Goal: Task Accomplishment & Management: Manage account settings

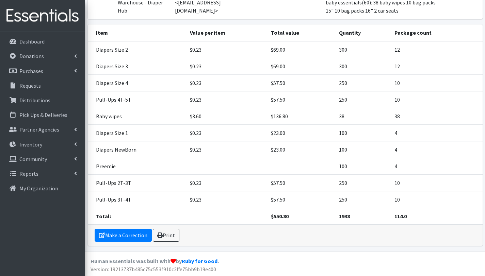
scroll to position [140, 0]
click at [38, 103] on p "Distributions" at bounding box center [34, 100] width 31 height 7
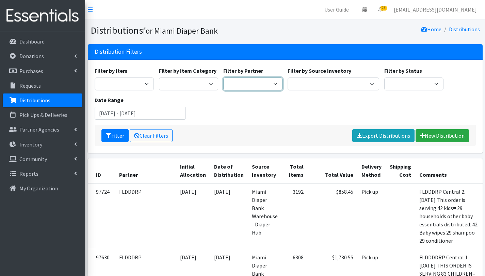
click at [257, 84] on select "305 Pink Pack A Safe Haven for Newborns Basic Needs [GEOGRAPHIC_DATA] Belafonte…" at bounding box center [252, 84] width 59 height 13
select select "6834"
click at [223, 78] on select "305 Pink Pack A Safe Haven for Newborns Basic Needs [GEOGRAPHIC_DATA] Belafonte…" at bounding box center [252, 84] width 59 height 13
click at [117, 133] on button "Filter" at bounding box center [114, 135] width 27 height 13
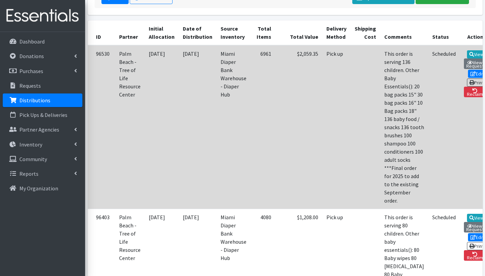
scroll to position [137, 0]
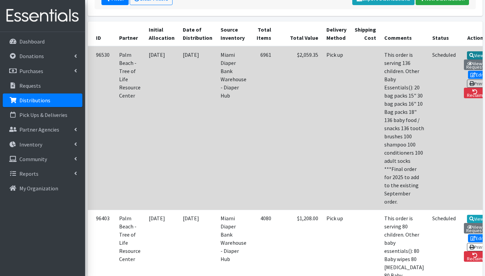
click at [469, 56] on icon at bounding box center [471, 55] width 5 height 5
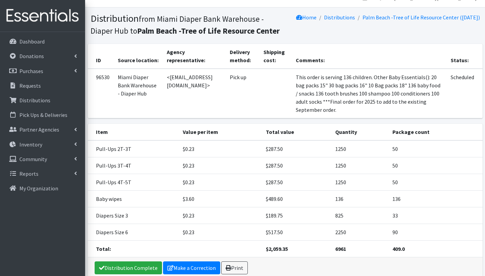
scroll to position [45, 0]
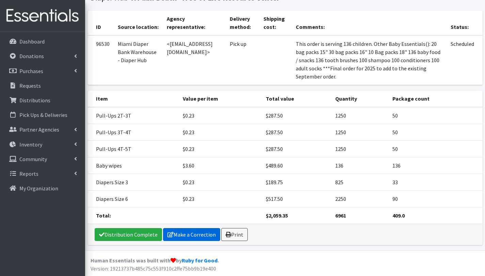
click at [201, 234] on link "Make a Correction" at bounding box center [191, 234] width 57 height 13
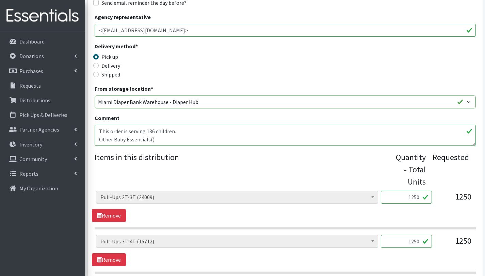
scroll to position [147, 0]
click at [166, 136] on textarea "This order is serving 136 children. Other Baby Essentials(): 20 bag packs 15" 3…" at bounding box center [285, 135] width 381 height 21
